Goal: Task Accomplishment & Management: Manage account settings

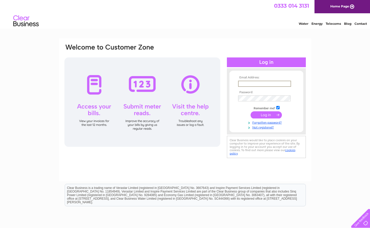
type input "enquiries.thelossie2-3@outlook.com"
click at [266, 114] on input "submit" at bounding box center [266, 114] width 31 height 7
click at [263, 114] on input "submit" at bounding box center [266, 114] width 31 height 7
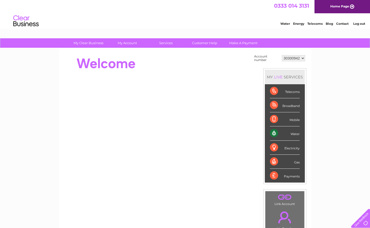
click at [295, 133] on div "Water" at bounding box center [285, 133] width 30 height 14
click at [274, 132] on div "Water" at bounding box center [285, 133] width 30 height 14
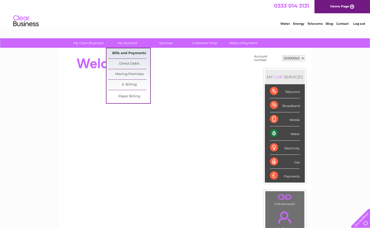
click at [126, 53] on link "Bills and Payments" at bounding box center [129, 53] width 42 height 10
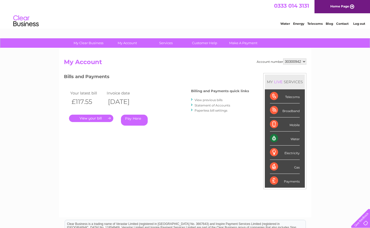
click at [96, 116] on link "." at bounding box center [91, 117] width 44 height 7
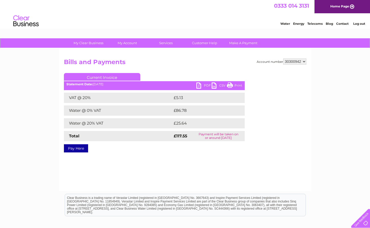
click at [203, 86] on link "PDF" at bounding box center [203, 85] width 15 height 7
